Goal: Task Accomplishment & Management: Manage account settings

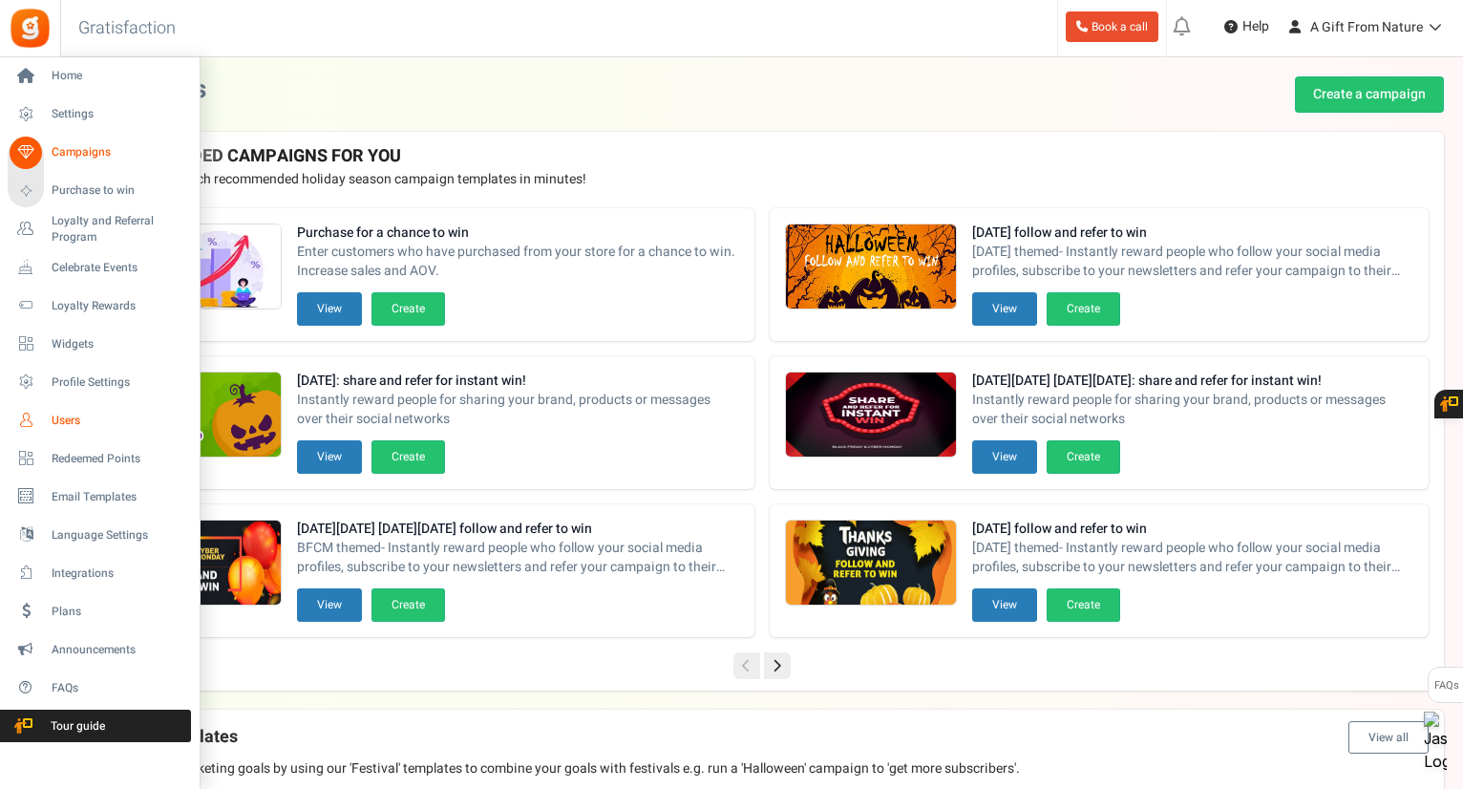
click at [53, 427] on span "Users" at bounding box center [119, 421] width 134 height 16
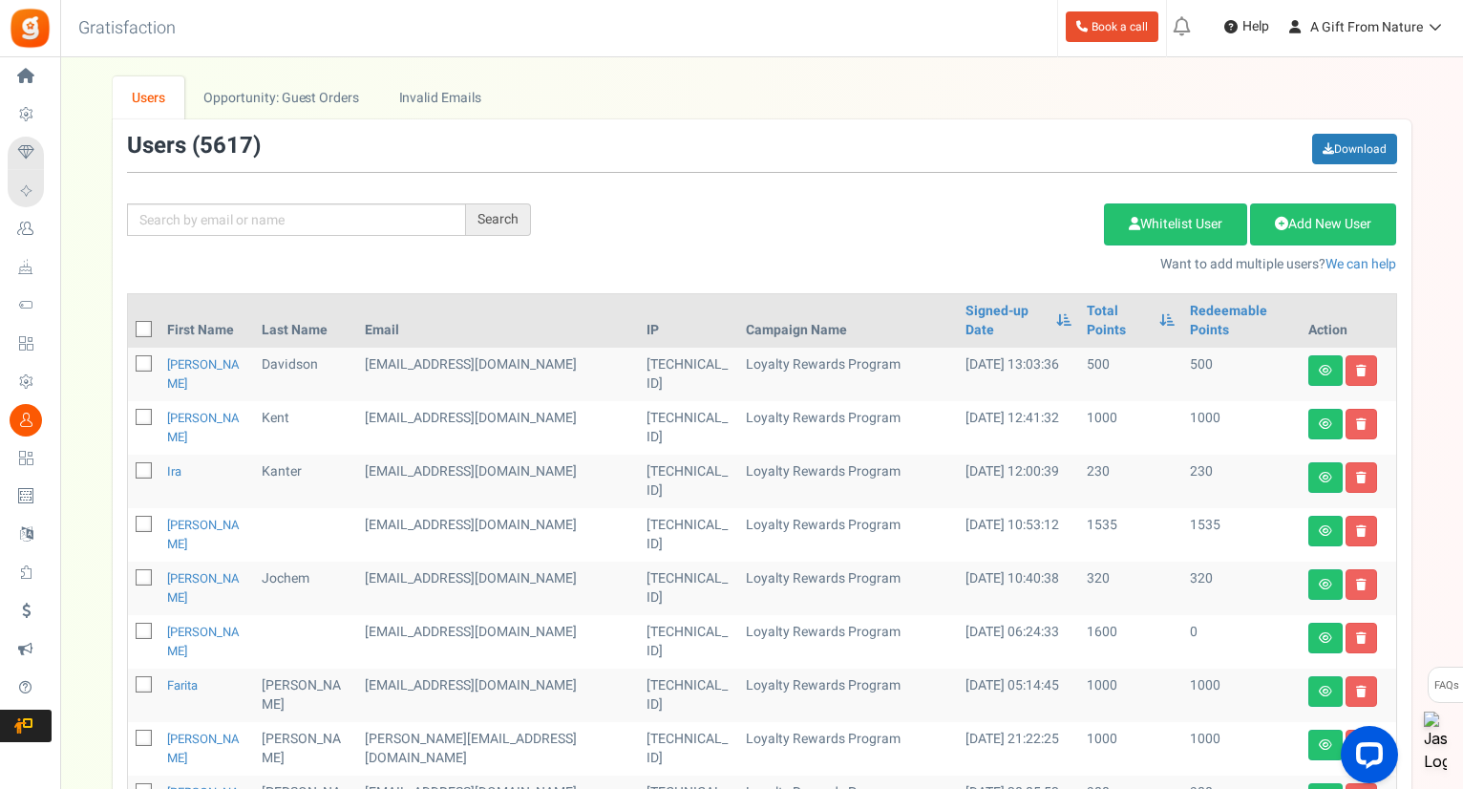
click at [382, 238] on div "Search Add Etsy Order Delete Selected Users Import Users Spam Protection Subtra…" at bounding box center [762, 204] width 1299 height 140
click at [394, 223] on input "text" at bounding box center [296, 219] width 339 height 32
paste input "[EMAIL_ADDRESS][DOMAIN_NAME]"
type input "[EMAIL_ADDRESS][DOMAIN_NAME]"
click at [509, 230] on div "Search" at bounding box center [498, 219] width 65 height 32
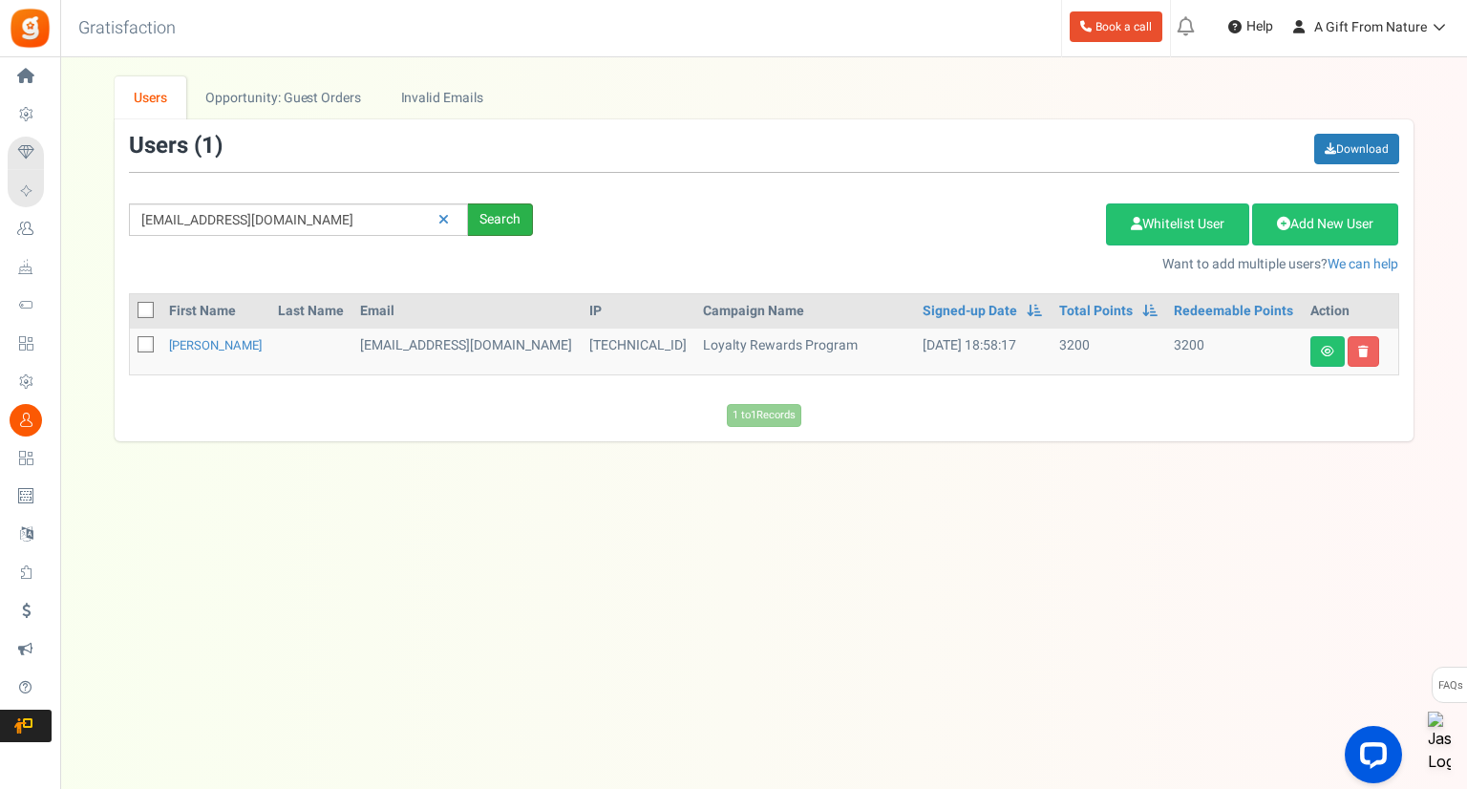
click at [482, 222] on div "Search" at bounding box center [500, 219] width 65 height 32
click at [204, 341] on link "[PERSON_NAME]" at bounding box center [215, 345] width 93 height 18
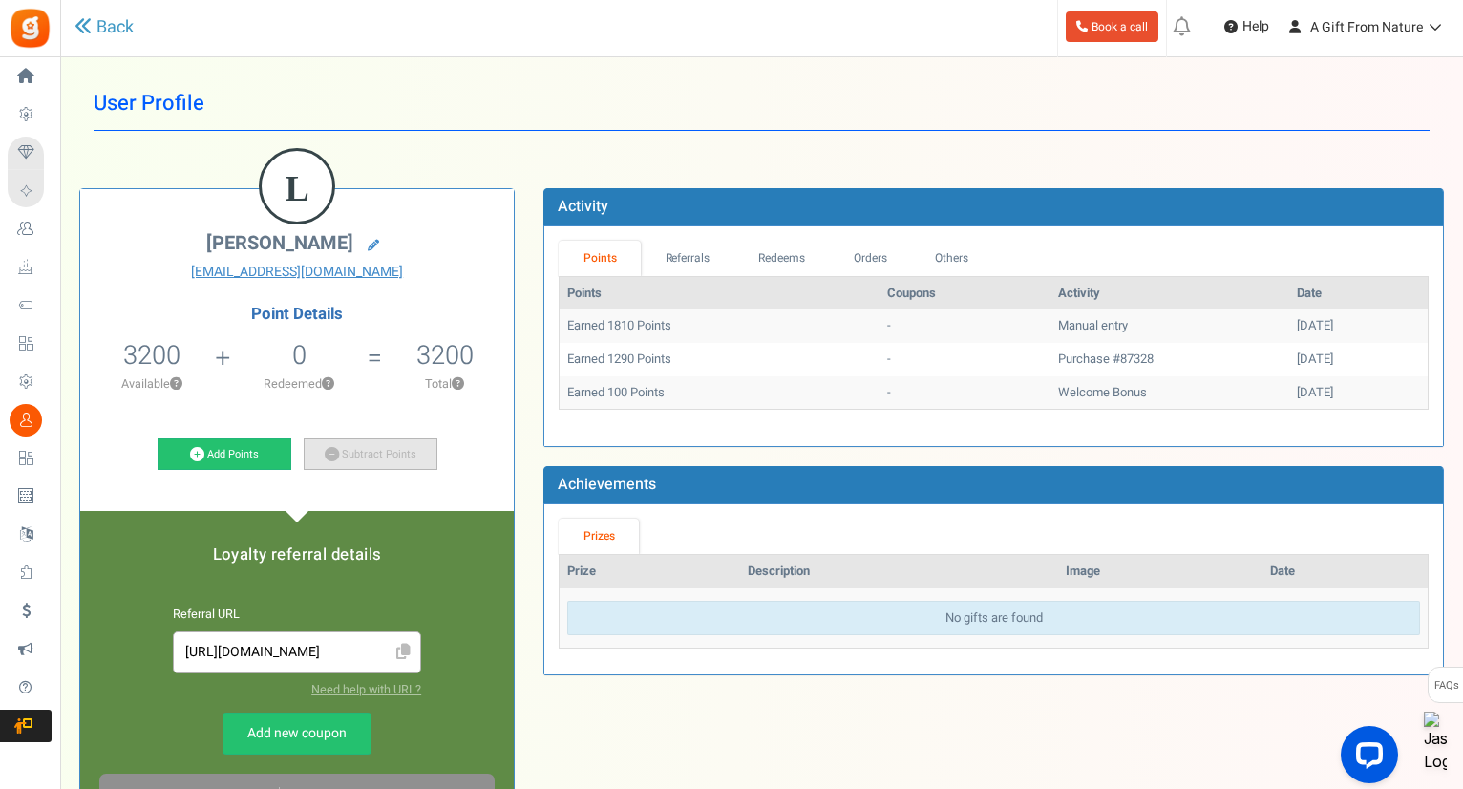
click at [411, 461] on link "Subtract Points" at bounding box center [371, 454] width 134 height 32
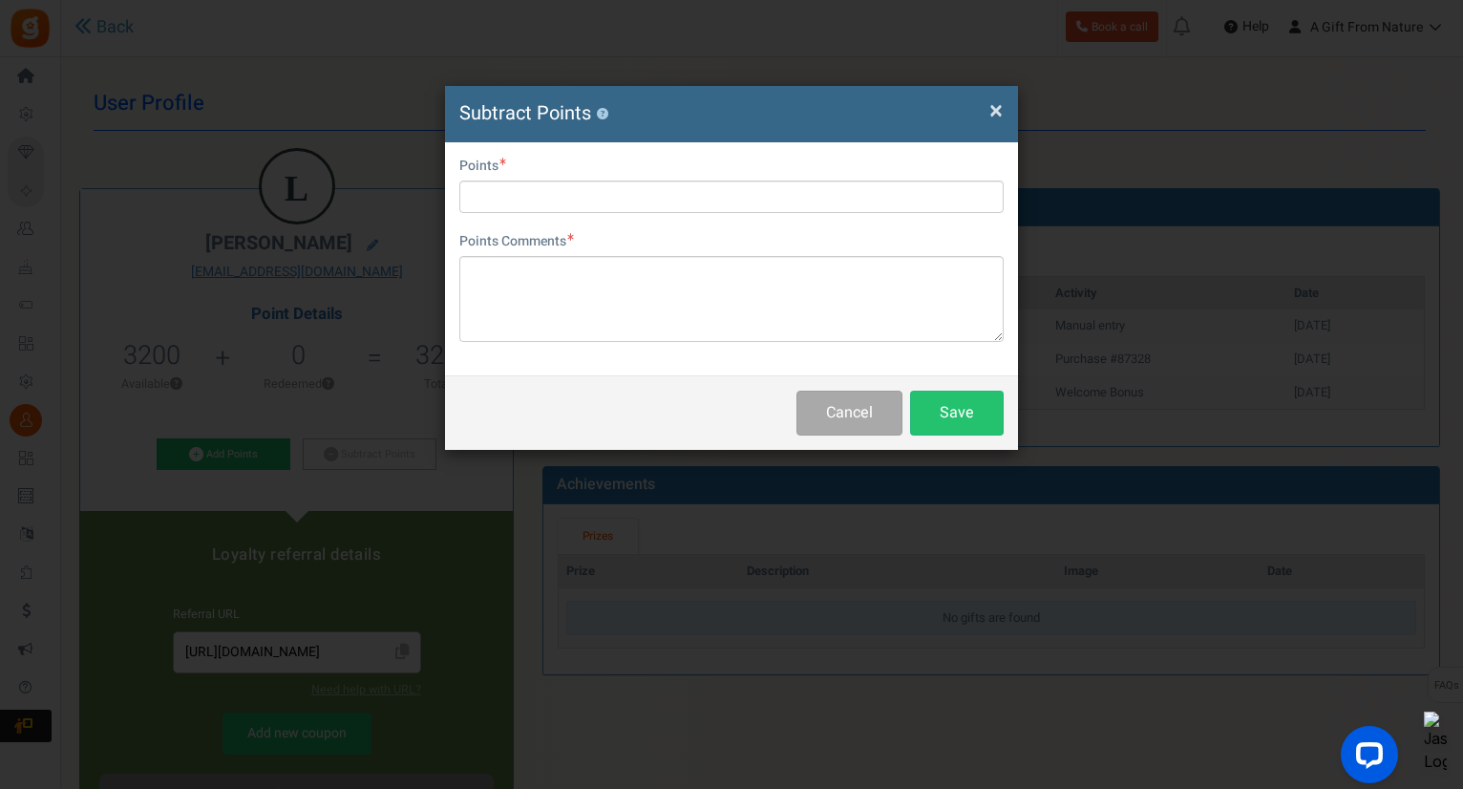
click at [666, 177] on div "Points" at bounding box center [731, 185] width 544 height 56
click at [680, 188] on input "text" at bounding box center [731, 196] width 544 height 32
type input "2"
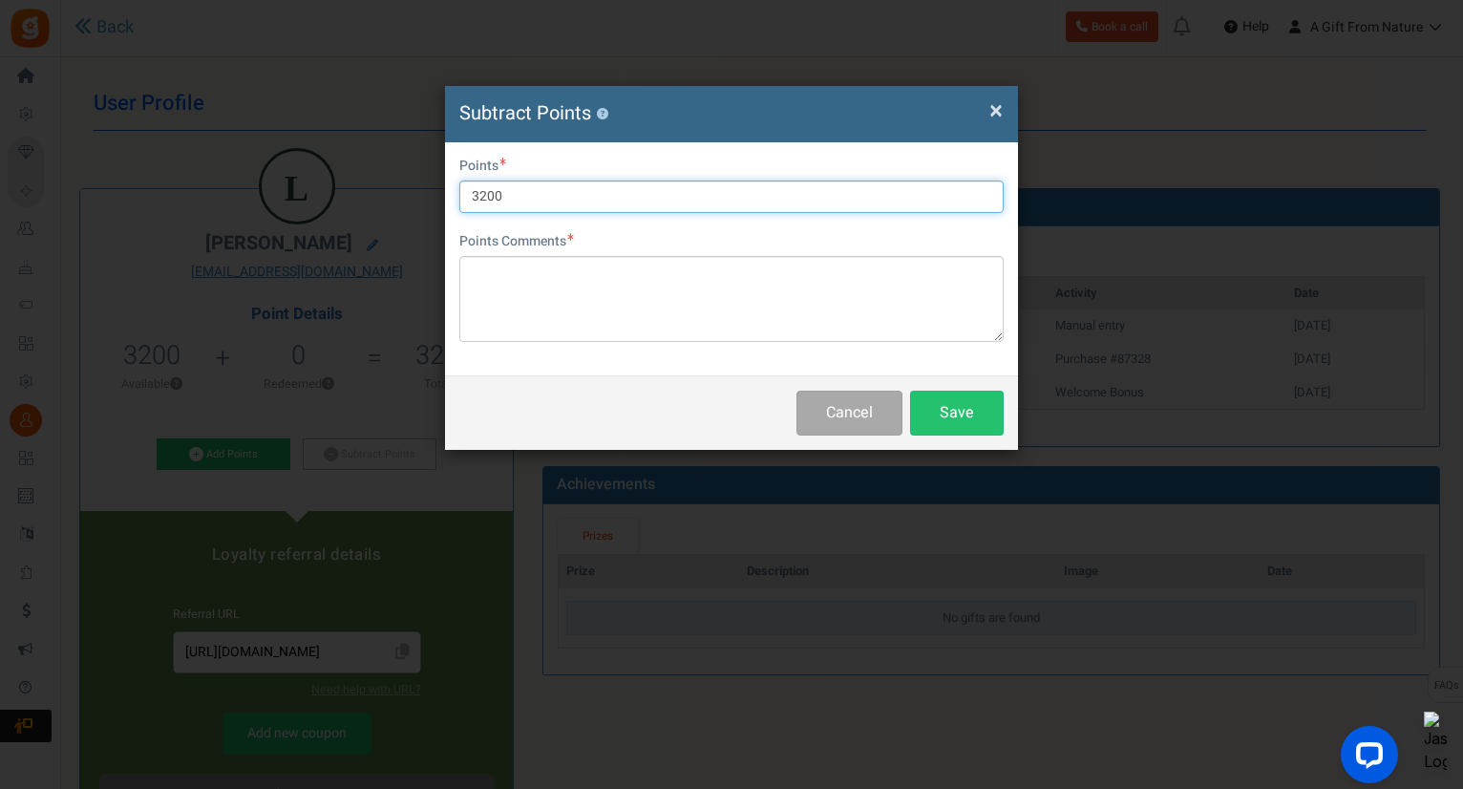
type input "3200"
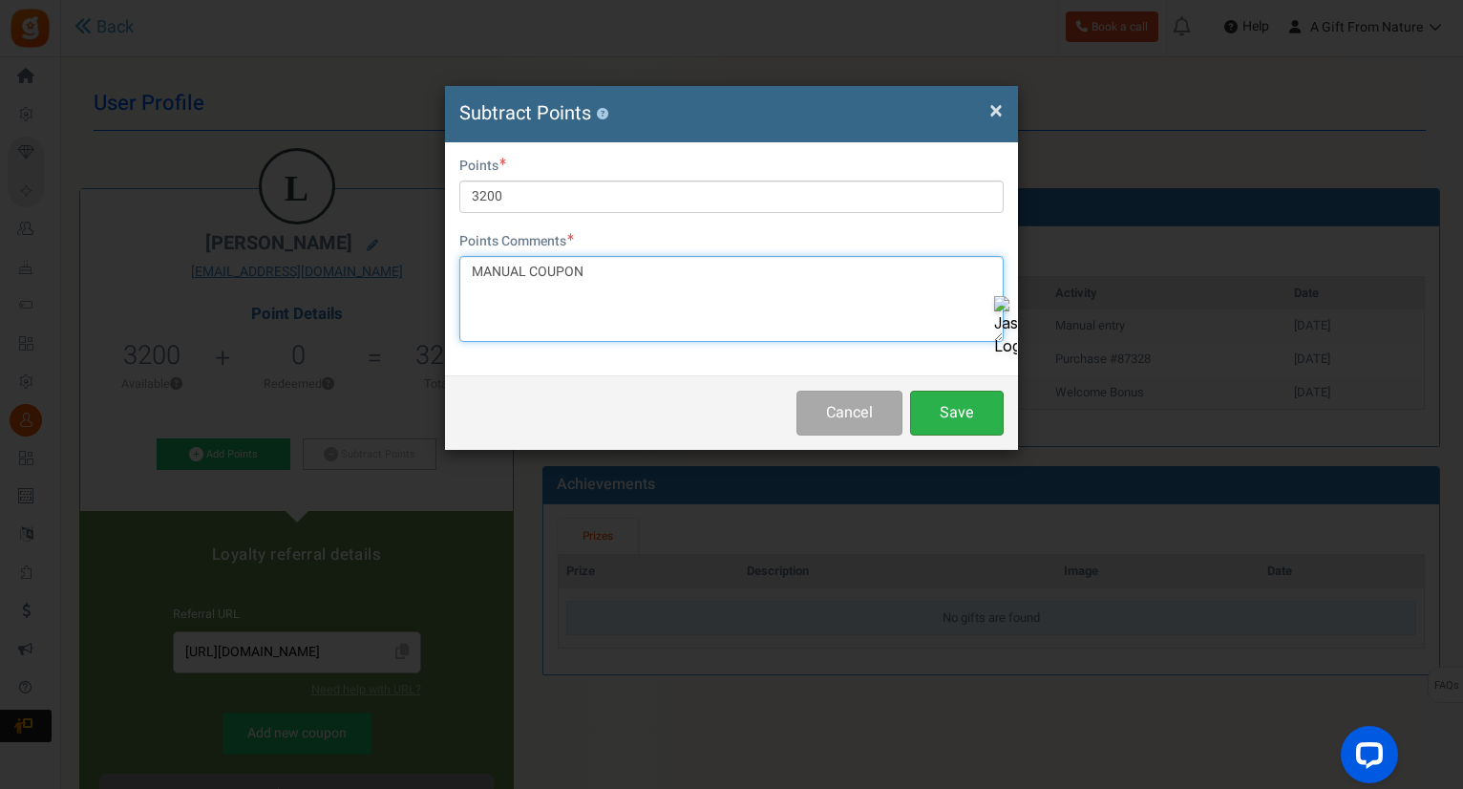
type textarea "MANUAL COUPON"
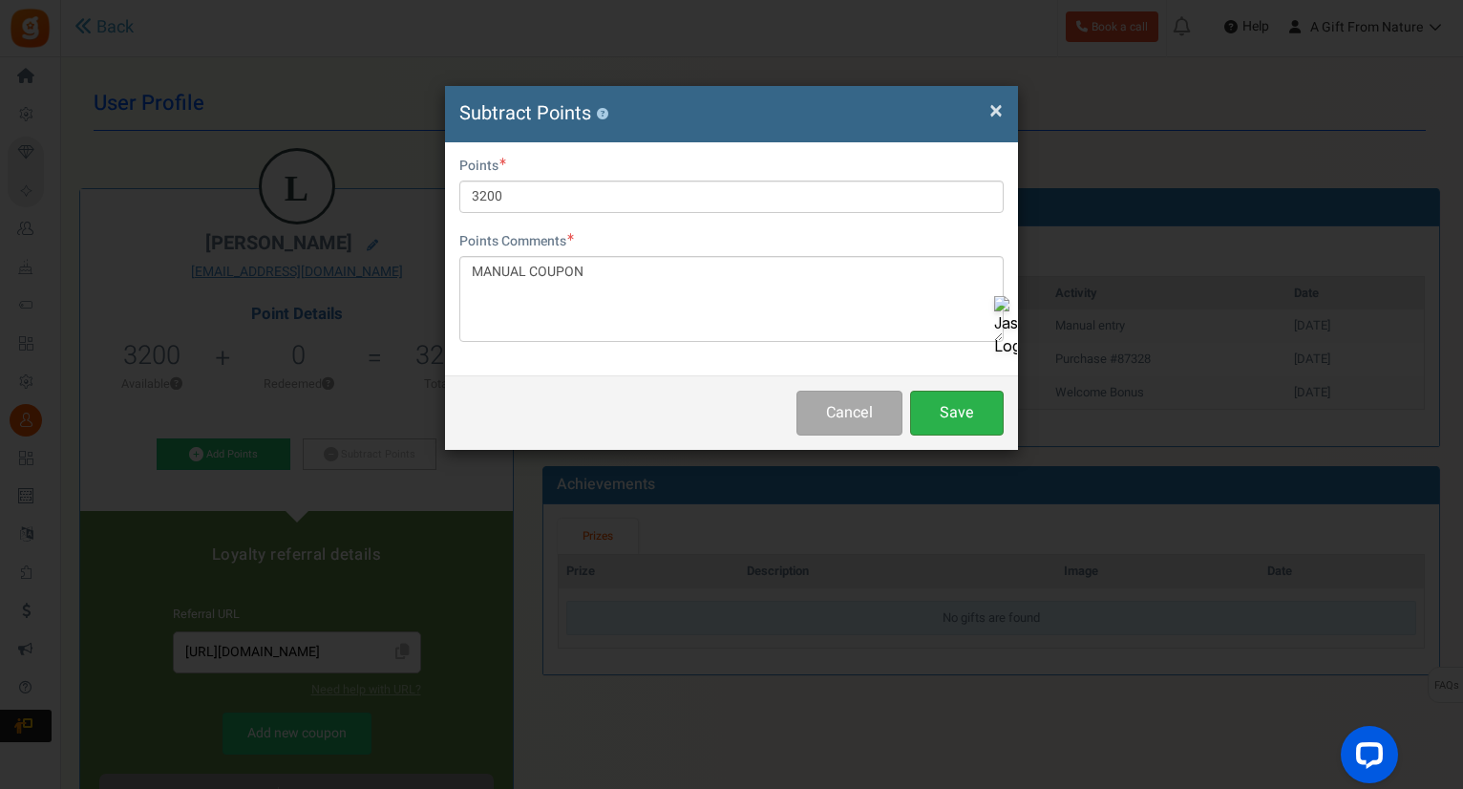
click at [964, 402] on button "Save" at bounding box center [957, 413] width 94 height 45
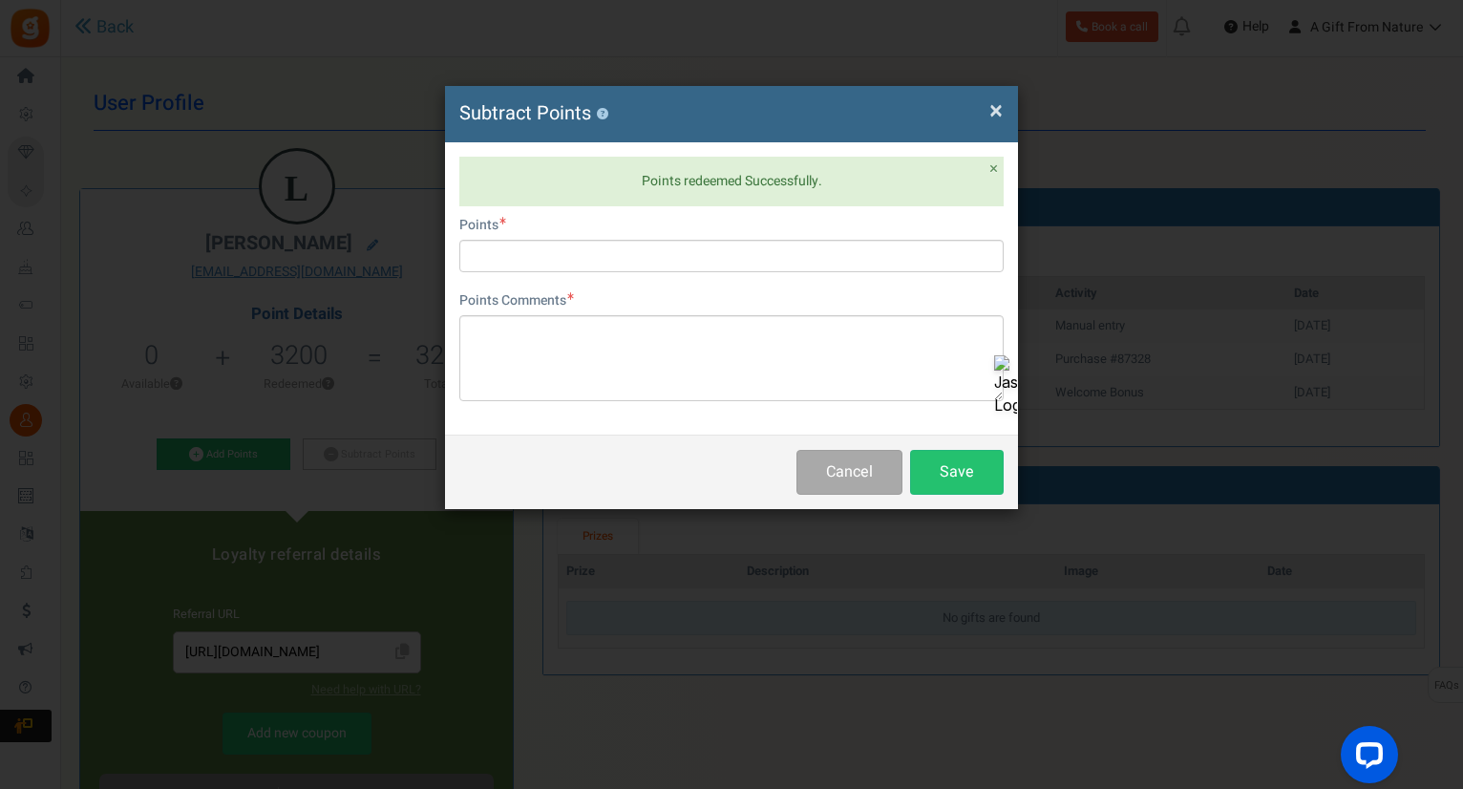
click at [1004, 100] on div "× Close Subtract Points ?" at bounding box center [731, 114] width 573 height 56
click at [1001, 106] on span "×" at bounding box center [995, 111] width 13 height 36
